Goal: Find specific page/section: Find specific page/section

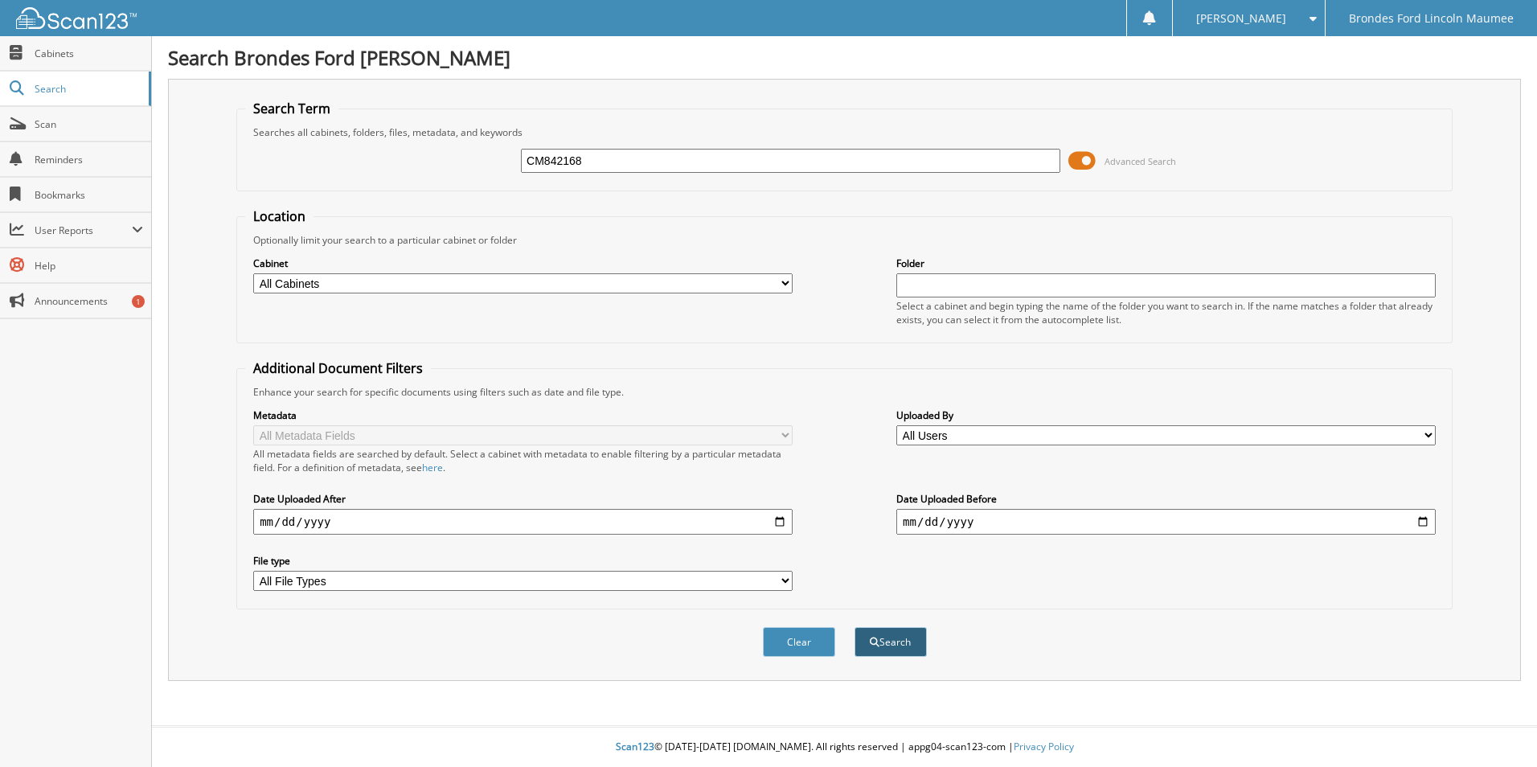
type input "CM842168"
click at [880, 645] on button "Search" at bounding box center [890, 642] width 72 height 30
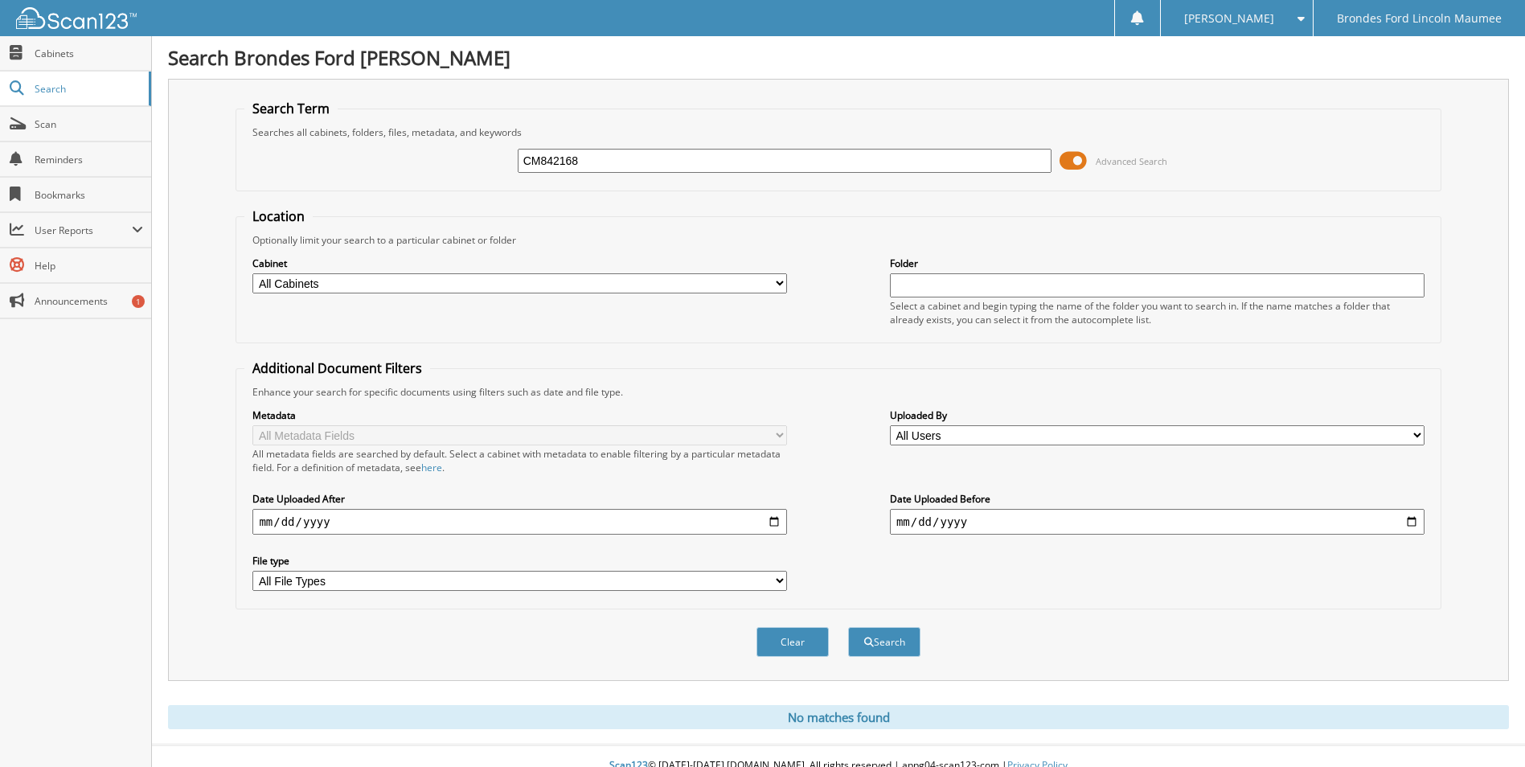
scroll to position [19, 0]
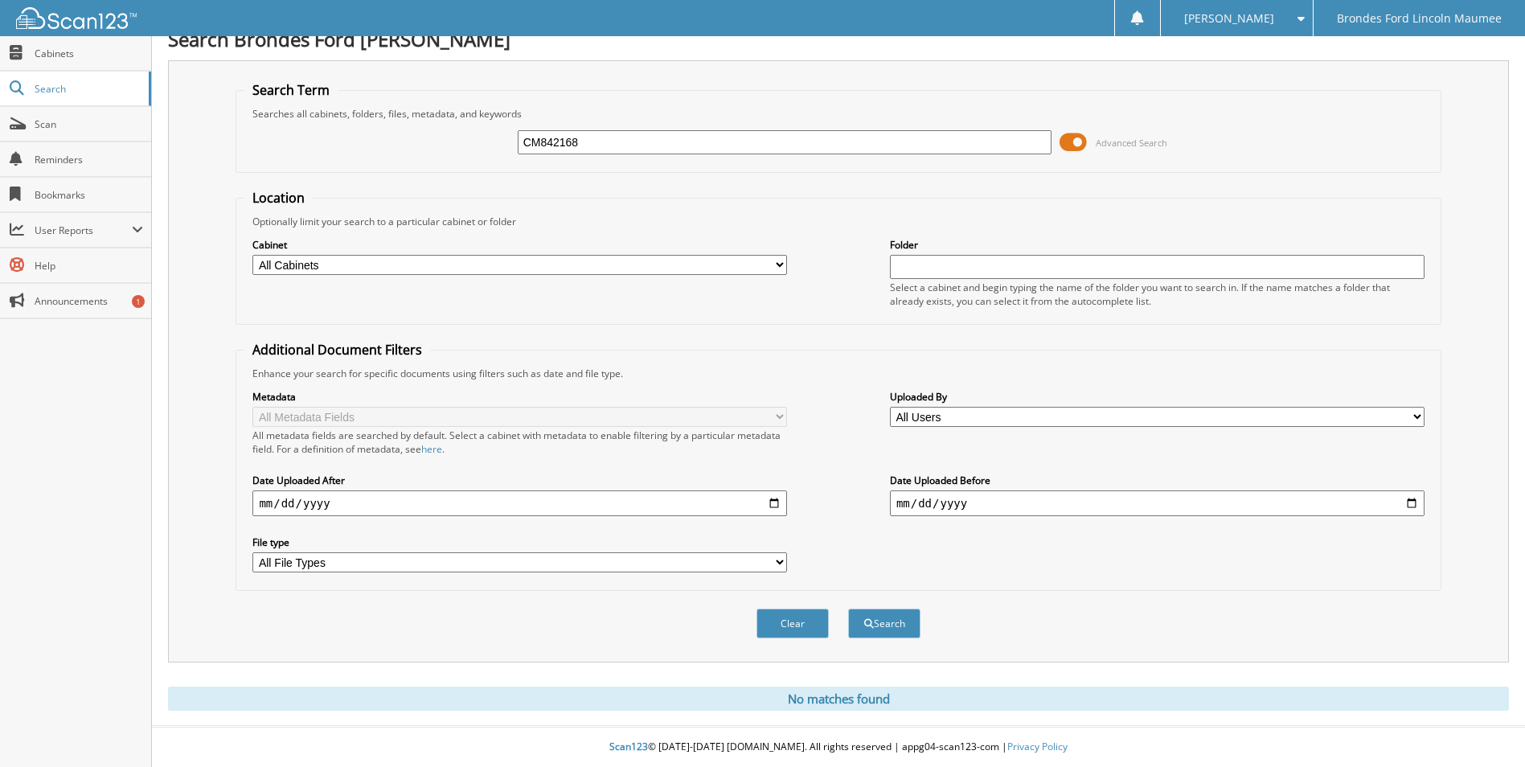
click at [543, 143] on input "CM842168" at bounding box center [785, 142] width 535 height 24
type input "842168"
click at [880, 630] on button "Search" at bounding box center [884, 624] width 72 height 30
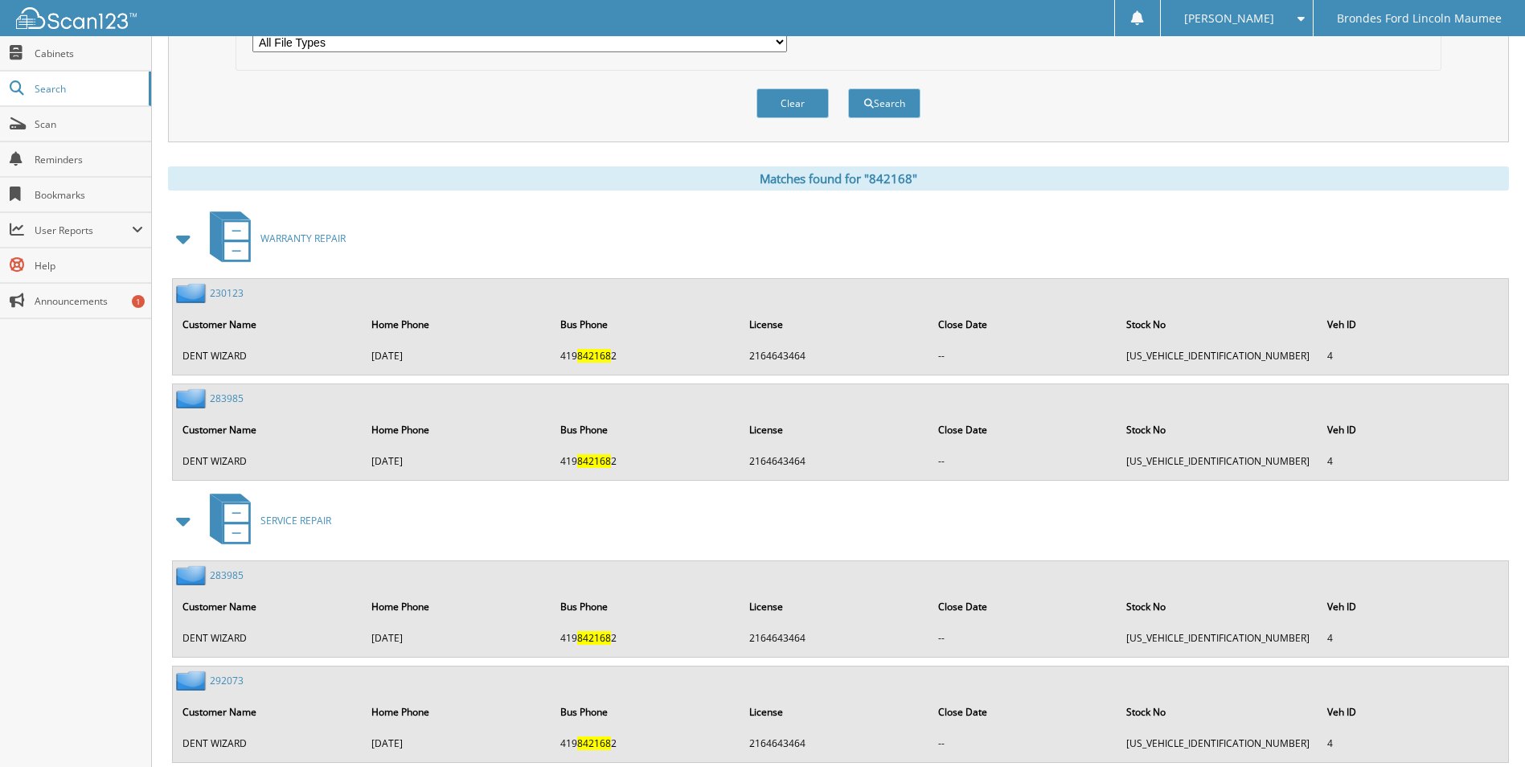
scroll to position [584, 0]
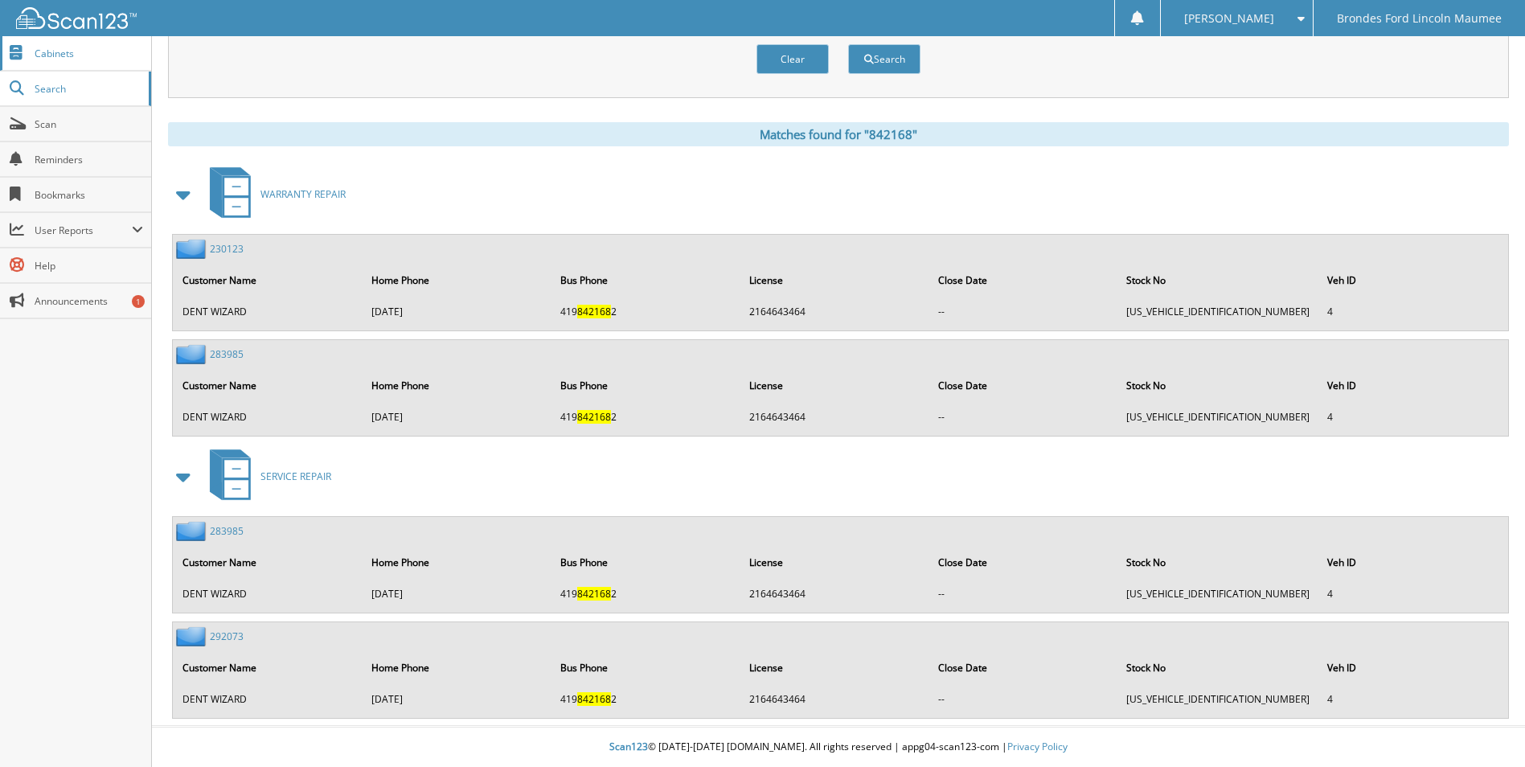
click at [78, 51] on span "Cabinets" at bounding box center [89, 54] width 109 height 14
